Goal: Task Accomplishment & Management: Manage account settings

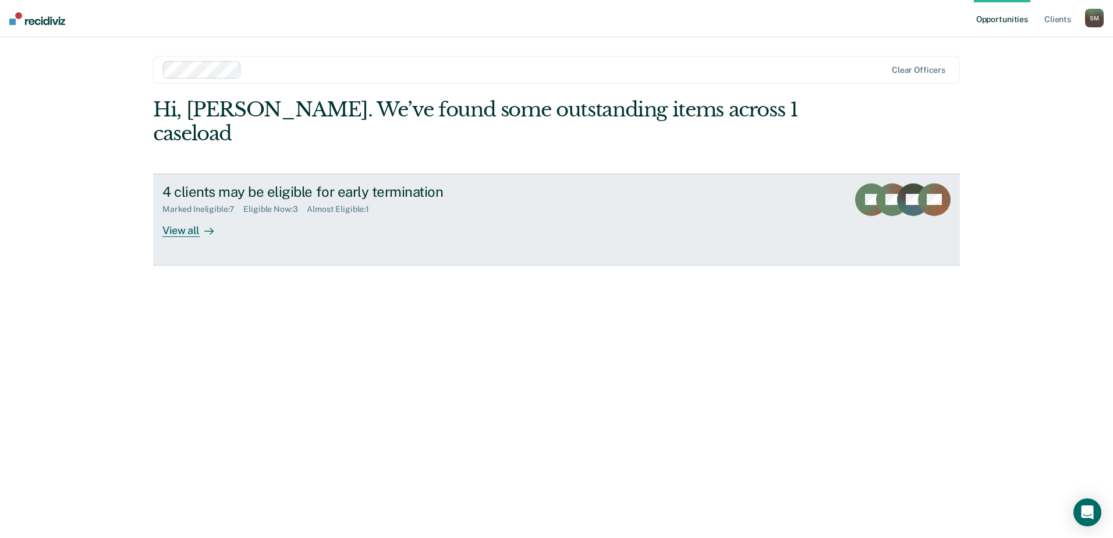
click at [186, 214] on div "View all" at bounding box center [194, 225] width 65 height 23
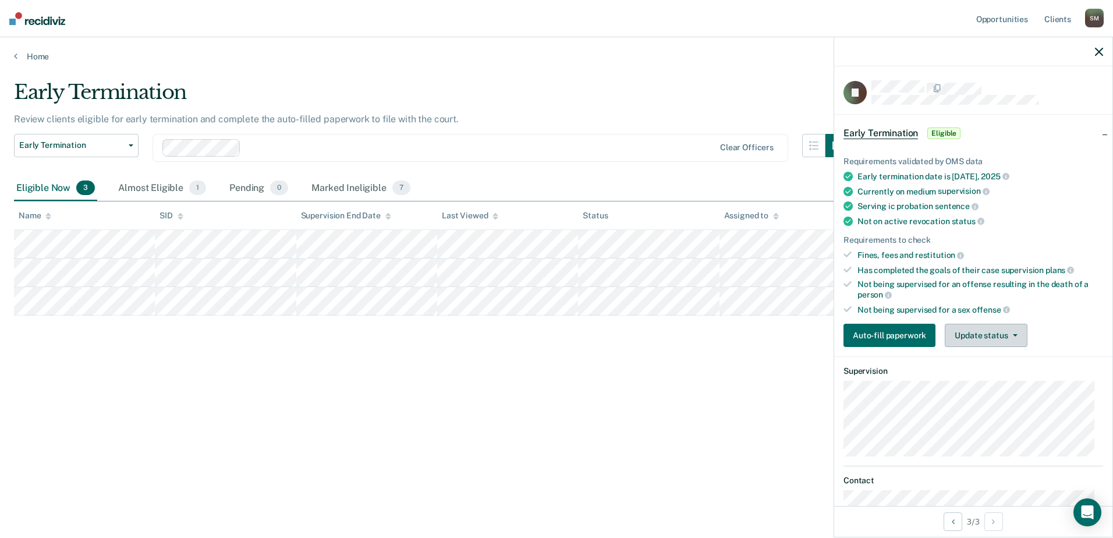
click at [982, 339] on button "Update status" at bounding box center [986, 335] width 82 height 23
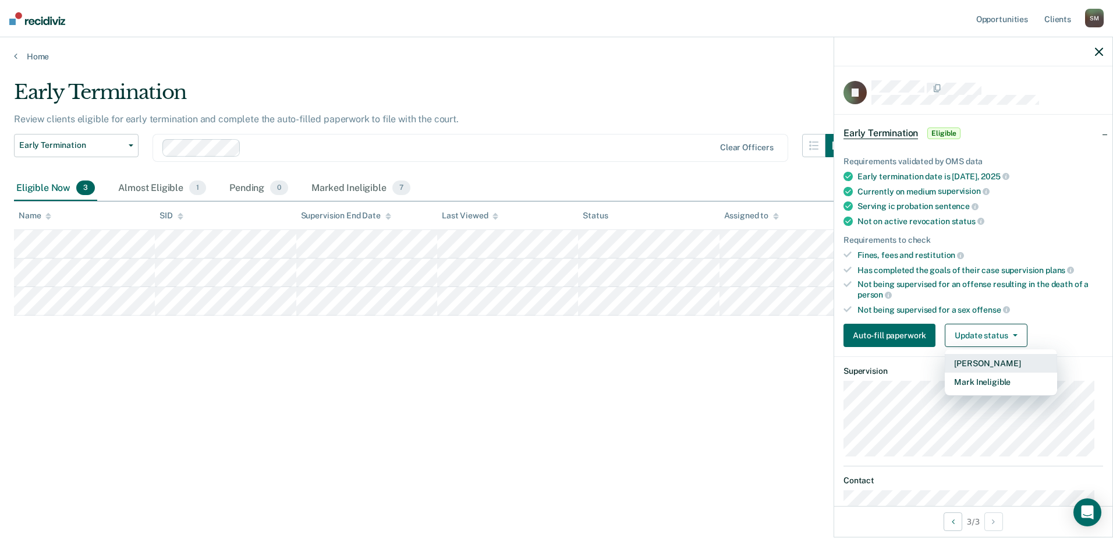
click at [981, 364] on button "[PERSON_NAME]" at bounding box center [1001, 363] width 112 height 19
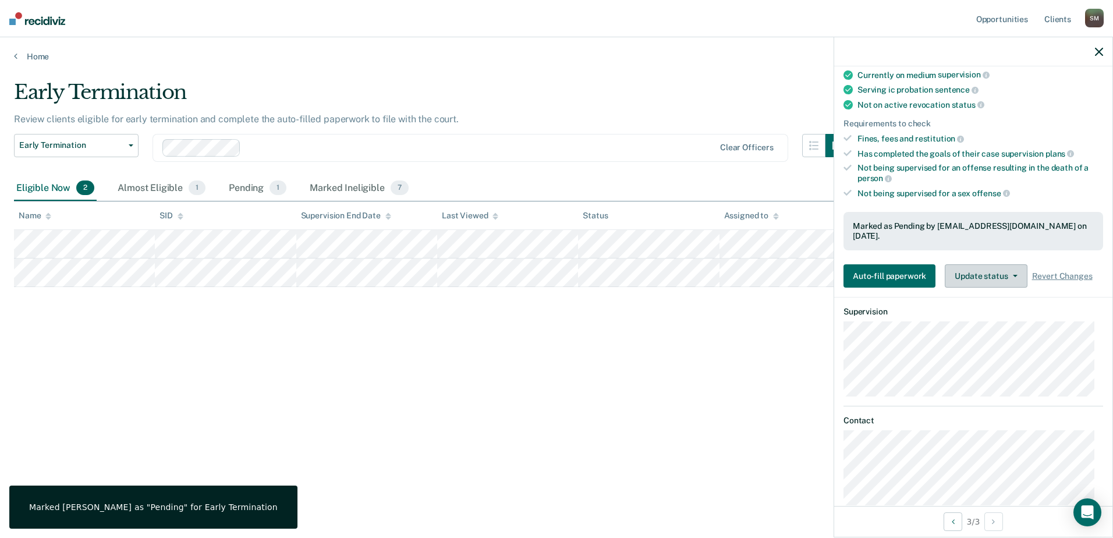
scroll to position [128, 0]
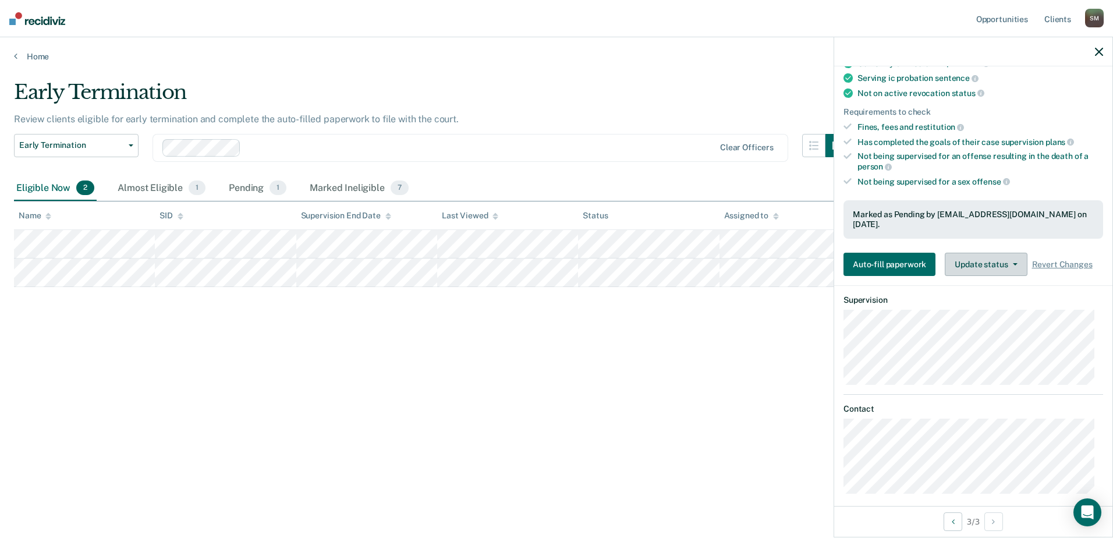
click at [1014, 256] on button "Update status" at bounding box center [986, 264] width 82 height 23
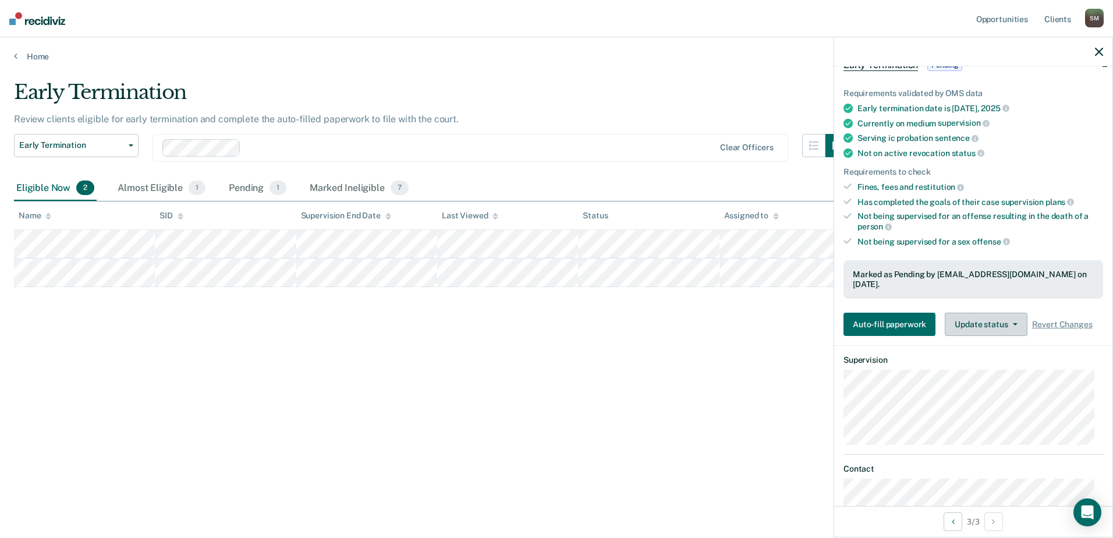
scroll to position [0, 0]
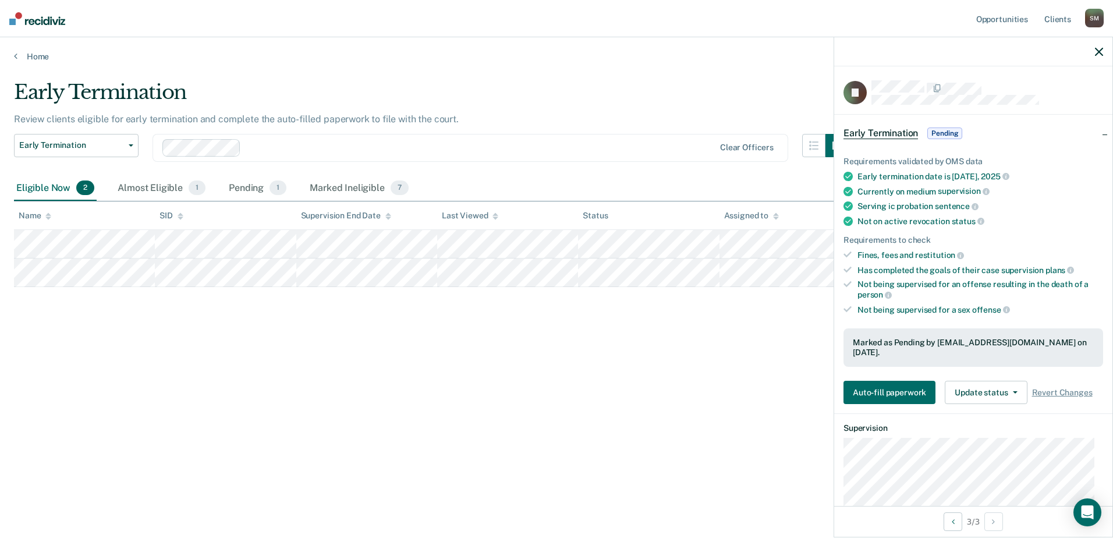
click at [1103, 52] on div at bounding box center [973, 51] width 278 height 29
click at [1097, 54] on icon "button" at bounding box center [1099, 52] width 8 height 8
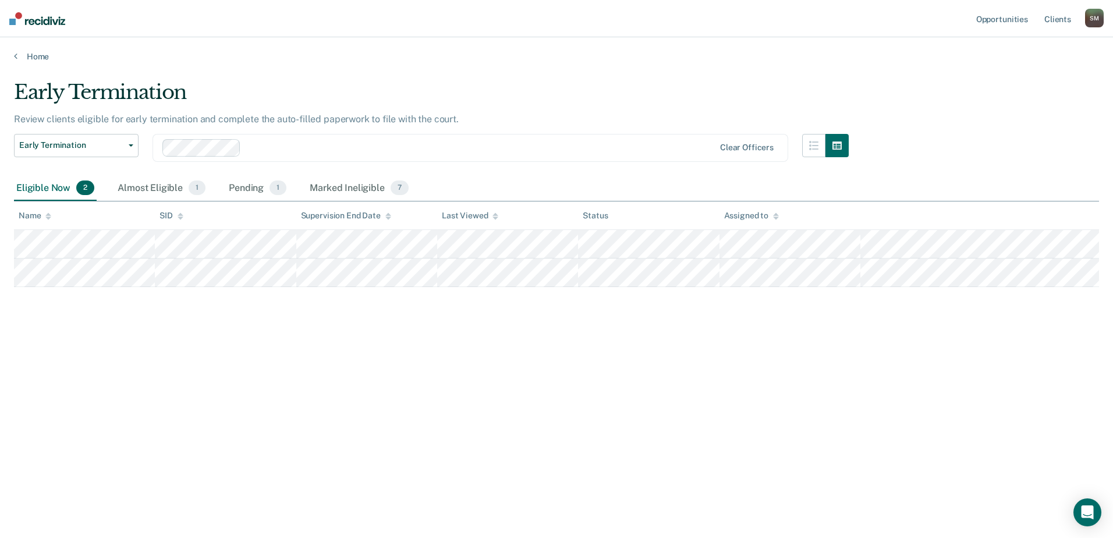
click at [682, 370] on div "Early Termination Review clients eligible for early termination and complete th…" at bounding box center [556, 265] width 1085 height 370
